Goal: Transaction & Acquisition: Purchase product/service

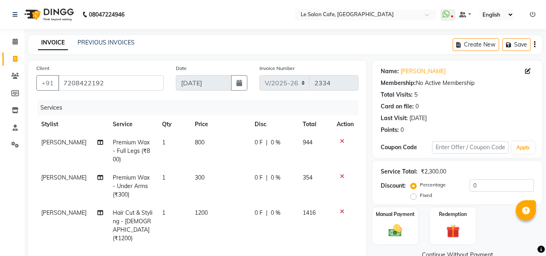
select select "594"
select select "service"
select select "8340"
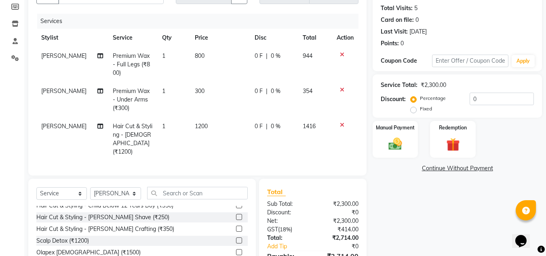
scroll to position [57, 0]
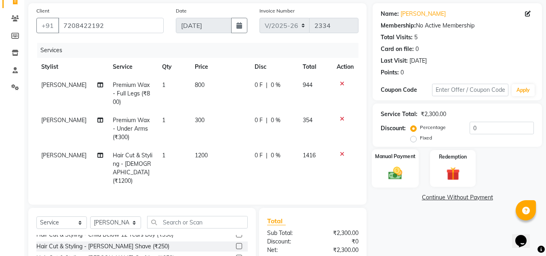
click at [385, 171] on img at bounding box center [395, 173] width 23 height 16
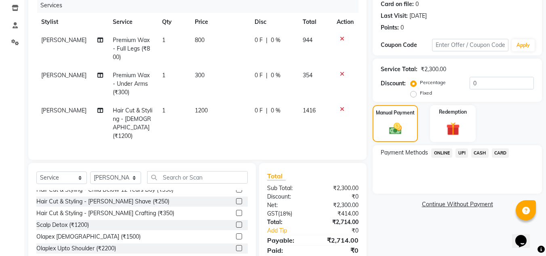
scroll to position [138, 0]
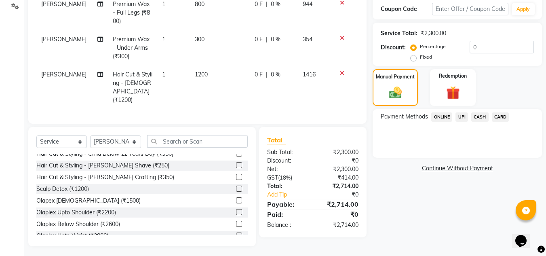
click at [505, 116] on span "CARD" at bounding box center [500, 116] width 17 height 9
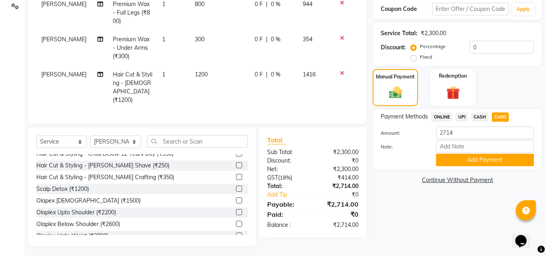
click at [450, 157] on button "Add Payment" at bounding box center [485, 160] width 98 height 13
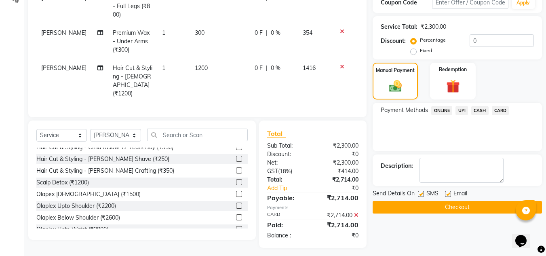
scroll to position [146, 0]
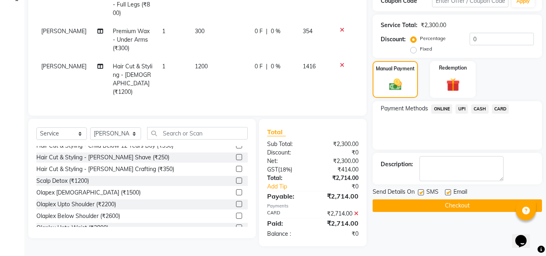
click at [446, 192] on label at bounding box center [448, 192] width 6 height 6
click at [446, 192] on input "checkbox" at bounding box center [447, 192] width 5 height 5
checkbox input "false"
click at [443, 200] on button "Checkout" at bounding box center [457, 205] width 169 height 13
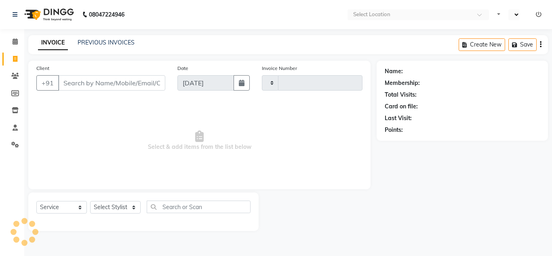
select select "service"
type input "2335"
select select "en"
select select "594"
